Goal: Information Seeking & Learning: Find specific fact

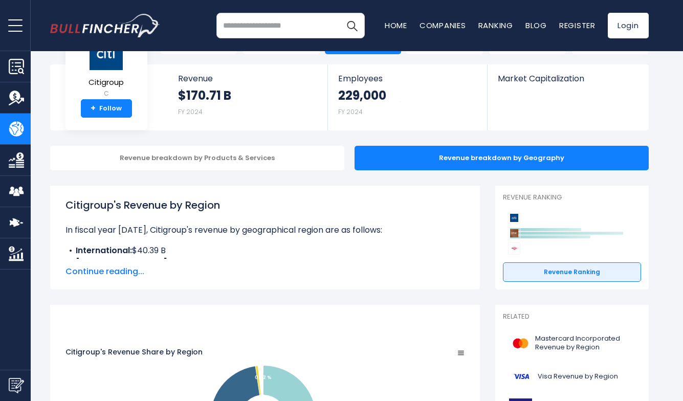
scroll to position [63, 0]
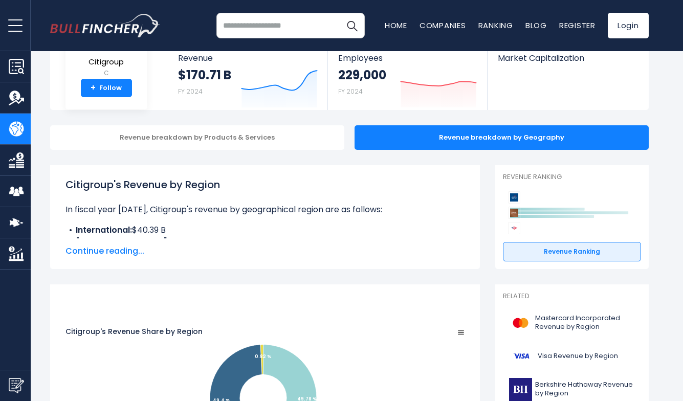
click at [108, 252] on span "Continue reading..." at bounding box center [264, 251] width 399 height 12
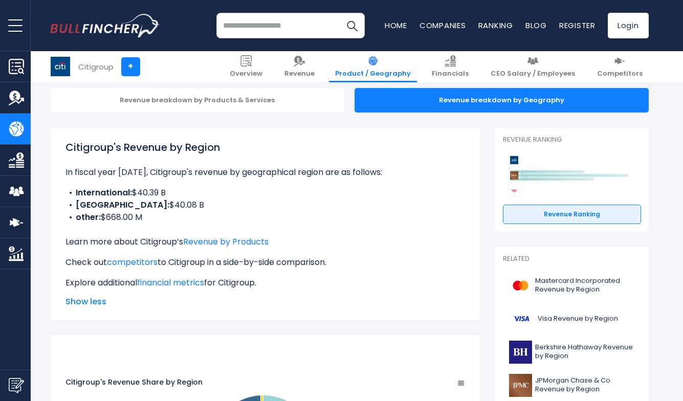
scroll to position [119, 0]
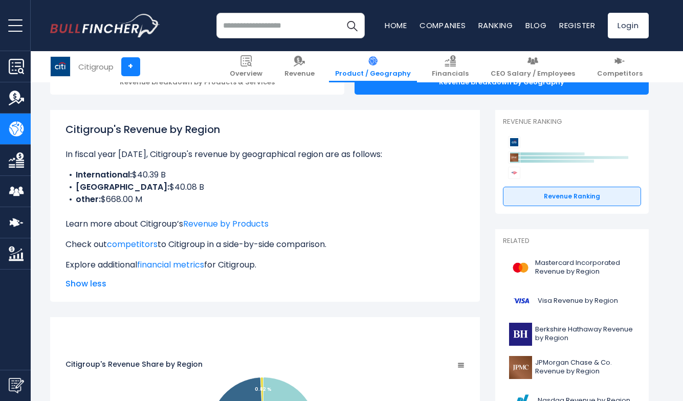
drag, startPoint x: 176, startPoint y: 186, endPoint x: 148, endPoint y: 185, distance: 28.2
click at [148, 185] on li "[GEOGRAPHIC_DATA]: $40.08 B" at bounding box center [264, 187] width 399 height 12
drag, startPoint x: 148, startPoint y: 198, endPoint x: 102, endPoint y: 198, distance: 45.5
click at [102, 198] on li "other: $668.00 M" at bounding box center [264, 199] width 399 height 12
click at [119, 201] on li "other: $668.00 M" at bounding box center [264, 199] width 399 height 12
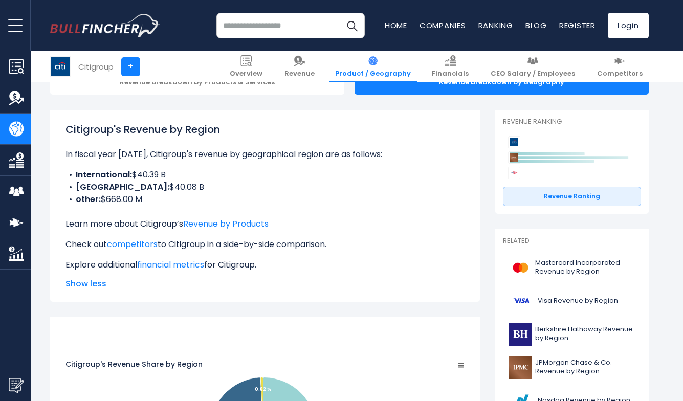
drag, startPoint x: 179, startPoint y: 181, endPoint x: 141, endPoint y: 176, distance: 38.6
click at [141, 176] on li "International: $40.39 B" at bounding box center [264, 175] width 399 height 12
drag, startPoint x: 184, startPoint y: 183, endPoint x: 147, endPoint y: 183, distance: 36.8
click at [147, 183] on li "[GEOGRAPHIC_DATA]: $40.08 B" at bounding box center [264, 187] width 399 height 12
click at [182, 205] on li "other: $668.00 M" at bounding box center [264, 199] width 399 height 12
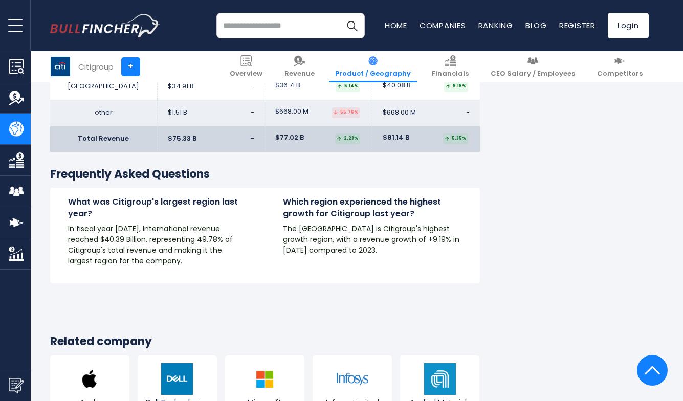
scroll to position [1776, 0]
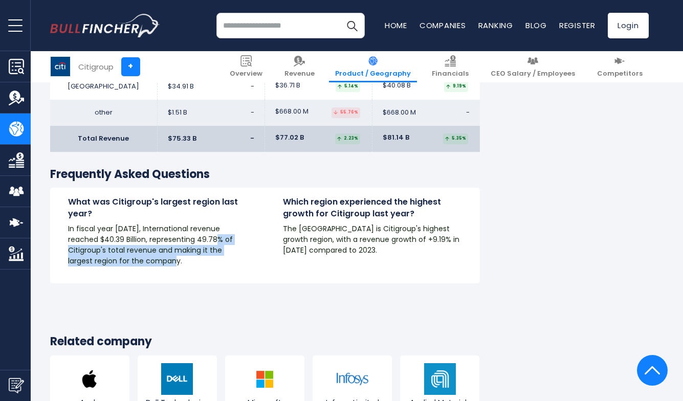
drag, startPoint x: 143, startPoint y: 212, endPoint x: 152, endPoint y: 231, distance: 21.7
click at [152, 231] on div "What was Citigroup's largest region last year? In fiscal year [DATE], Internati…" at bounding box center [157, 235] width 215 height 78
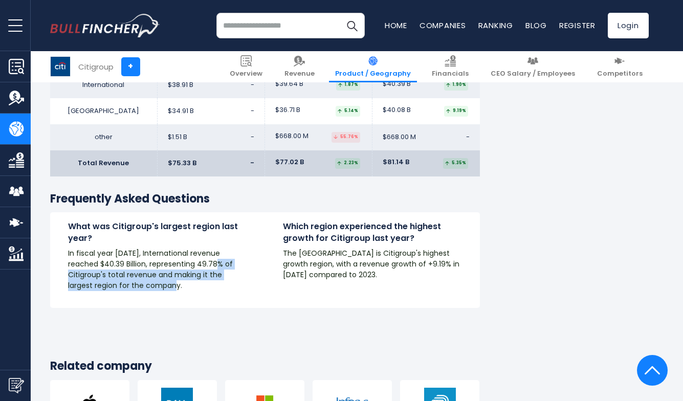
scroll to position [1740, 0]
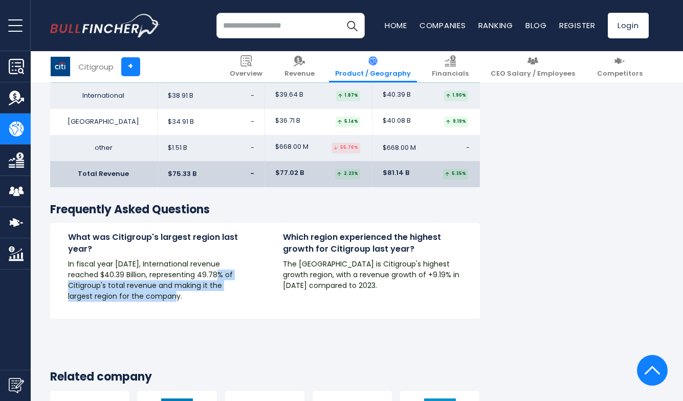
click at [152, 232] on div "What was Citigroup's largest region last year? In fiscal year [DATE], Internati…" at bounding box center [157, 267] width 179 height 70
